Goal: Complete application form

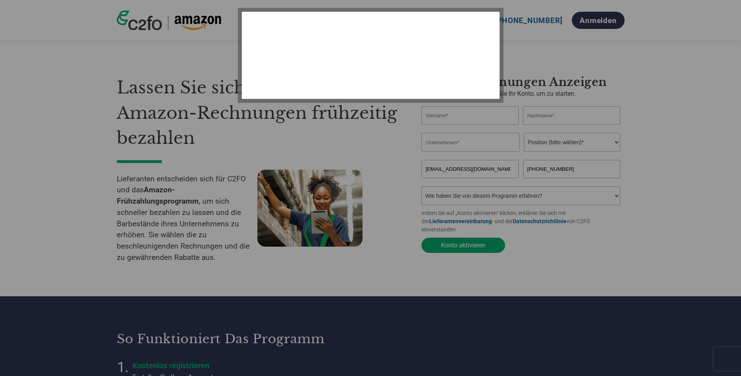
select select "de"
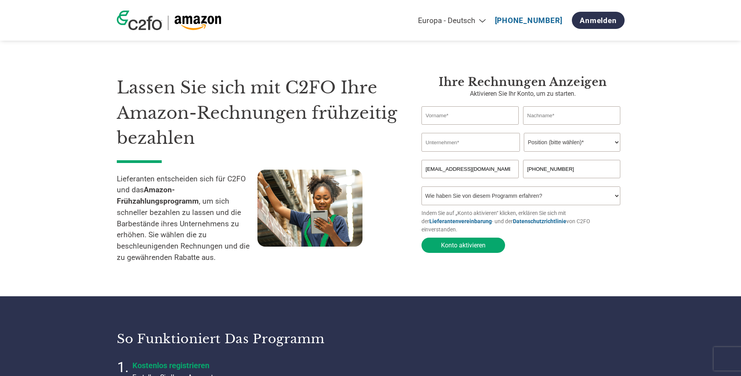
click at [471, 116] on input "text" at bounding box center [471, 115] width 98 height 18
type input "[PERSON_NAME]"
type input "Nitschke"
type input "UFP Deutschland GmbH"
click at [584, 149] on select "Position (bitte wählen)* Finanzvorstand Finanzkontrolleur Kreditmanager Finanzc…" at bounding box center [572, 142] width 97 height 19
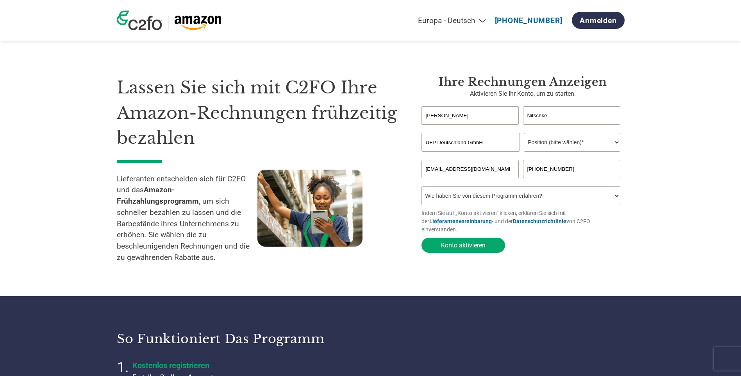
select select "FINANCE_DIRECTOR"
click at [524, 134] on select "Position (bitte wählen)* Finanzvorstand Finanzkontrolleur Kreditmanager Finanzc…" at bounding box center [572, 142] width 97 height 19
click at [573, 194] on select "Wie haben Sie von diesem Programm erfahren? Ich habe einen Brief erhalten E-Mai…" at bounding box center [521, 195] width 199 height 19
select select "Other"
click at [422, 189] on select "Wie haben Sie von diesem Programm erfahren? Ich habe einen Brief erhalten E-Mai…" at bounding box center [521, 195] width 199 height 19
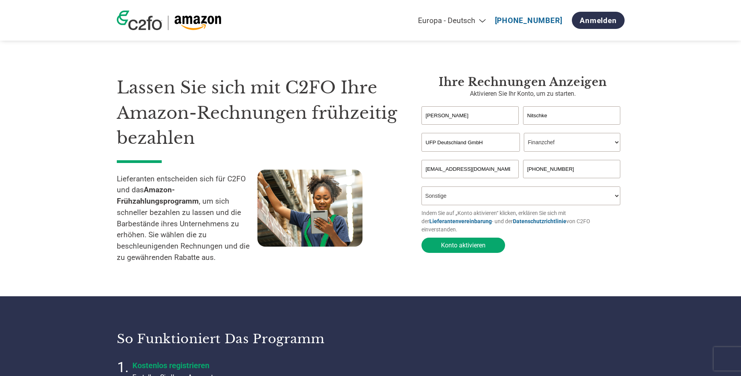
click at [455, 222] on link "Lieferantenvereinbarung" at bounding box center [461, 221] width 63 height 6
